Goal: Task Accomplishment & Management: Manage account settings

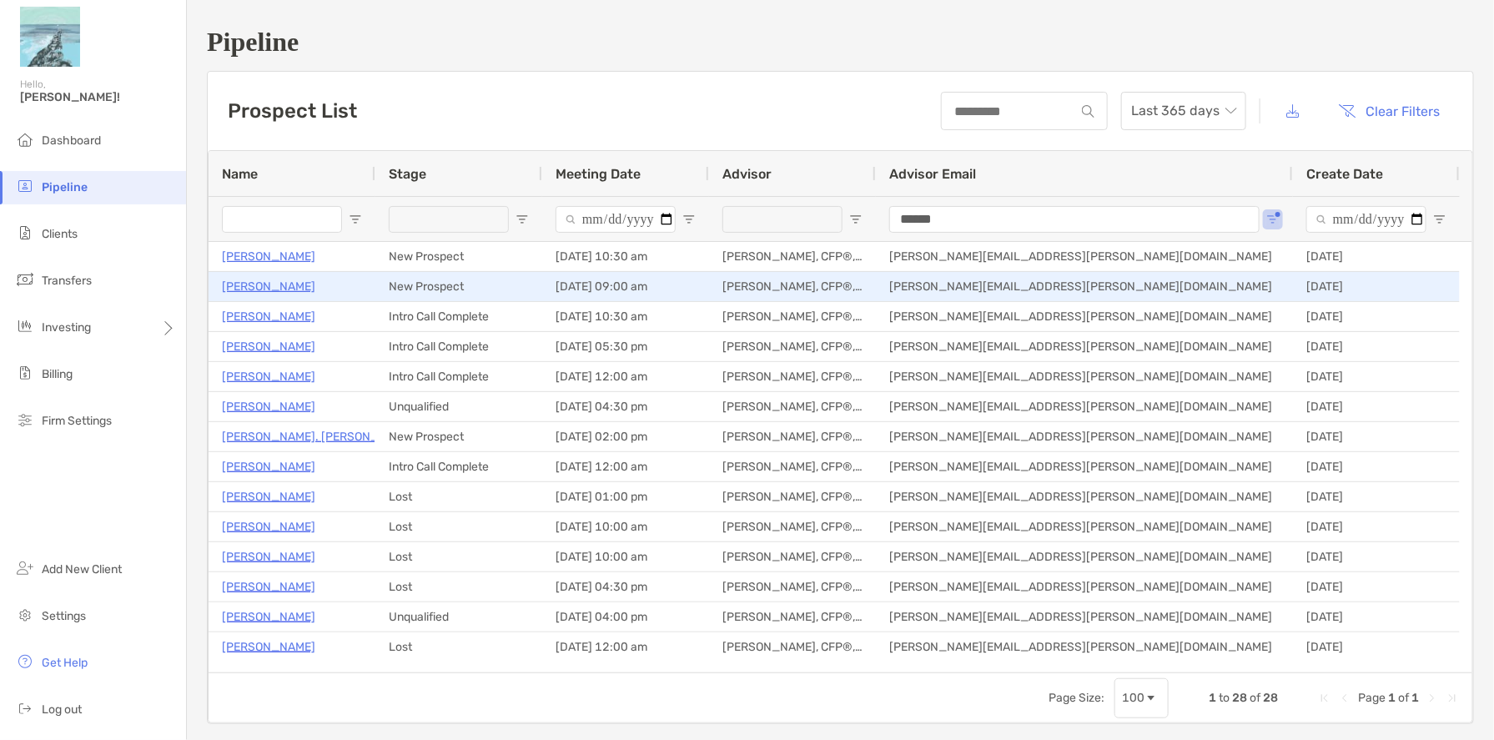
click at [271, 289] on p "[PERSON_NAME]" at bounding box center [268, 286] width 93 height 21
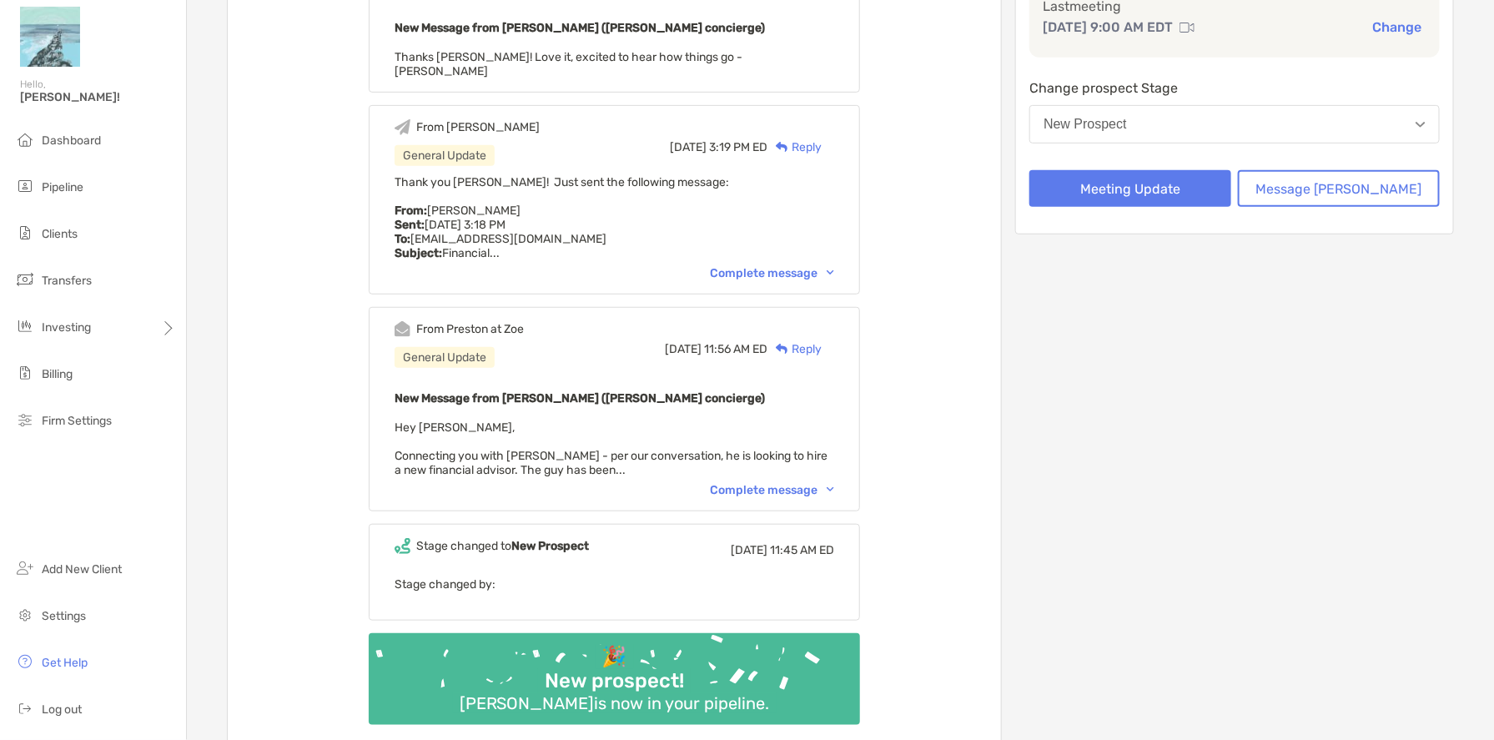
scroll to position [250, 0]
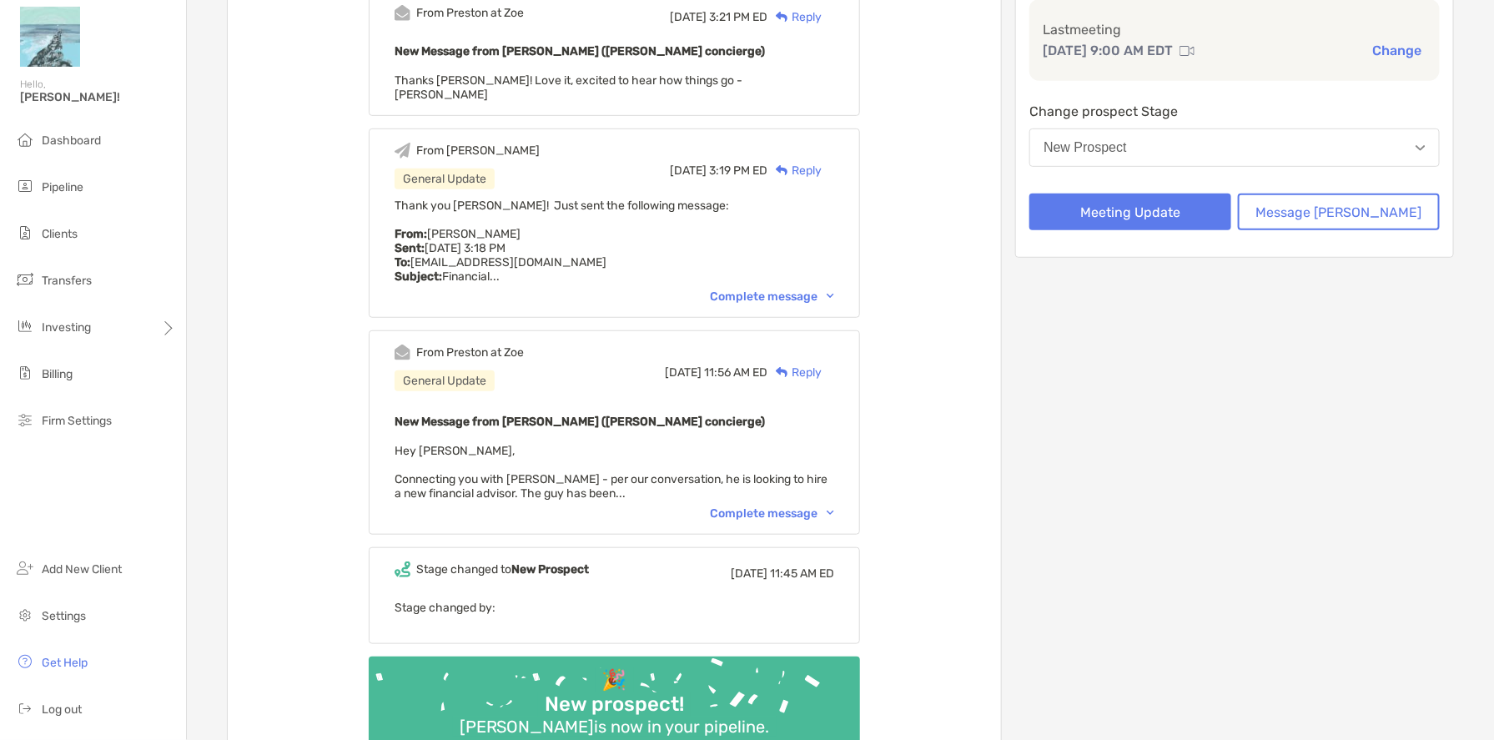
click at [785, 506] on div "Complete message" at bounding box center [772, 513] width 124 height 14
